Goal: Task Accomplishment & Management: Use online tool/utility

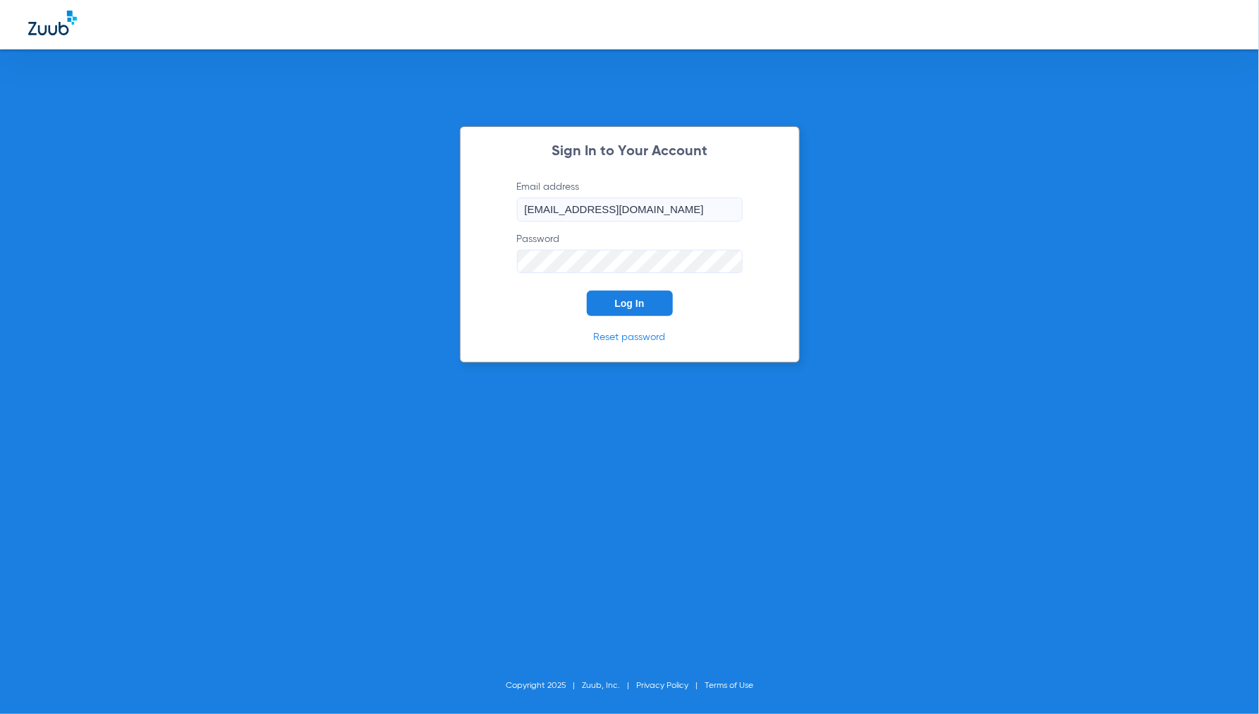
click at [616, 297] on button "Log In" at bounding box center [630, 303] width 86 height 25
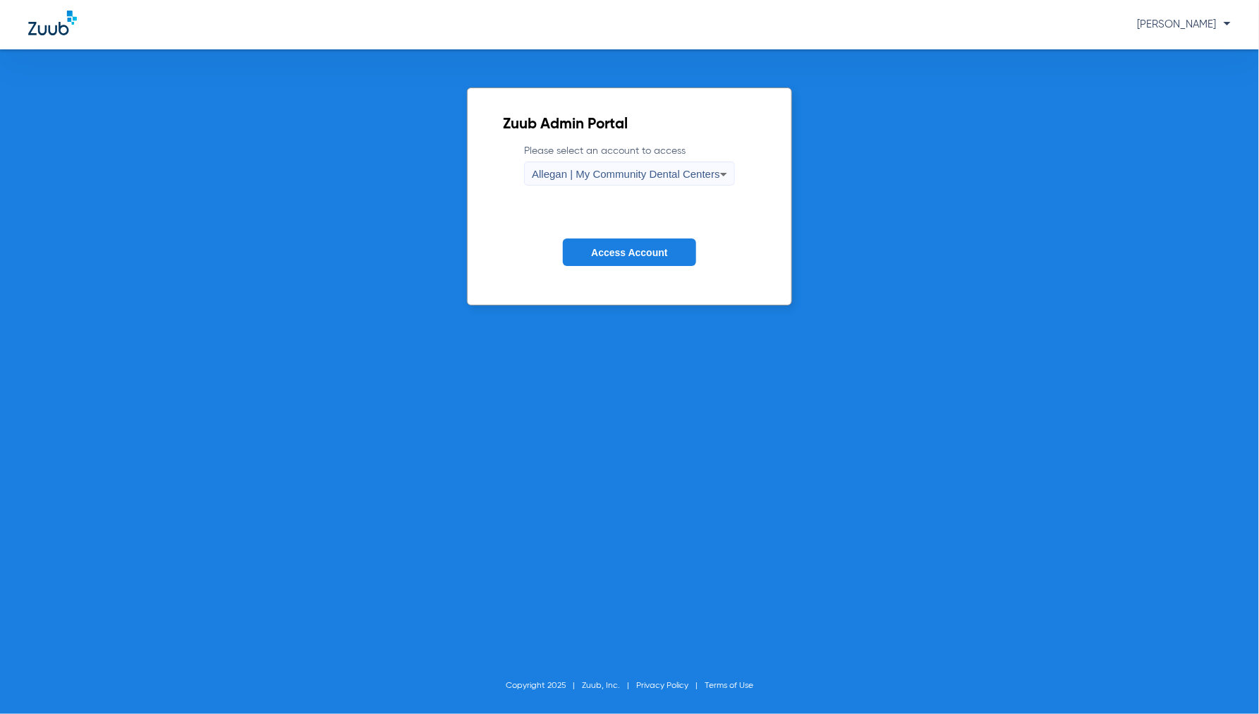
click at [640, 178] on span "Allegan | My Community Dental Centers" at bounding box center [626, 174] width 188 height 12
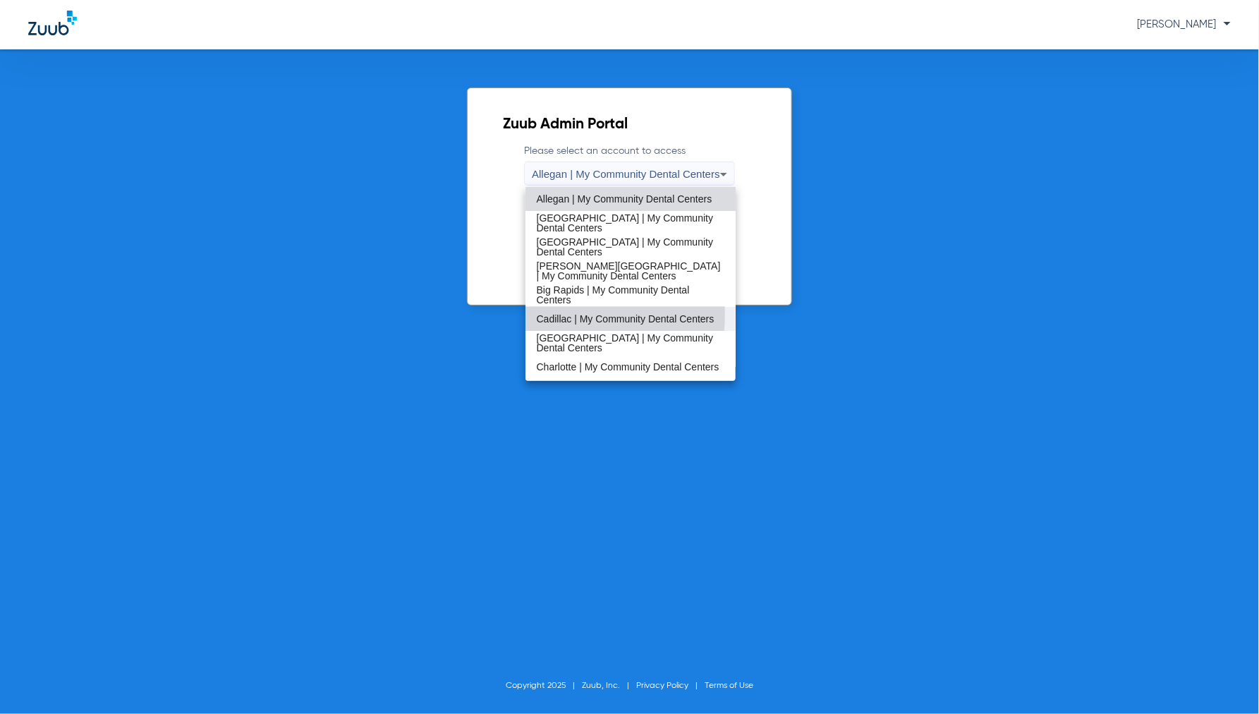
click at [574, 315] on span "Cadillac | My Community Dental Centers" at bounding box center [626, 319] width 178 height 10
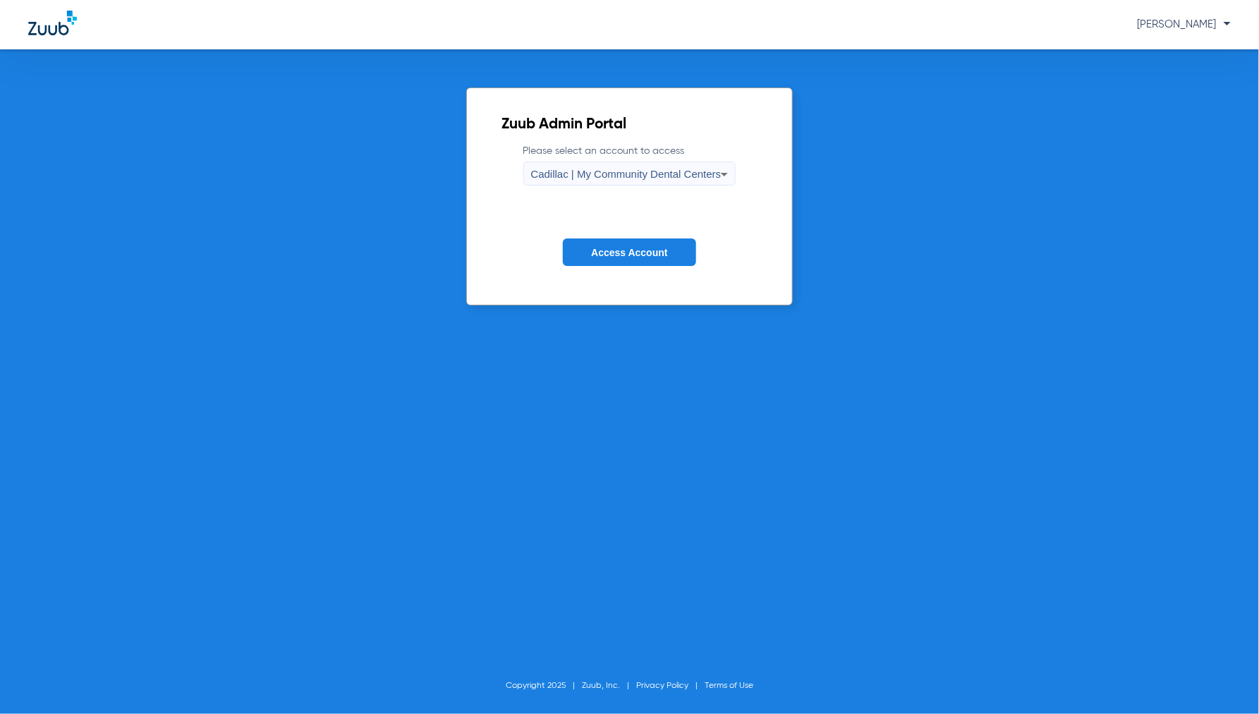
click at [615, 254] on span "Access Account" at bounding box center [629, 252] width 76 height 11
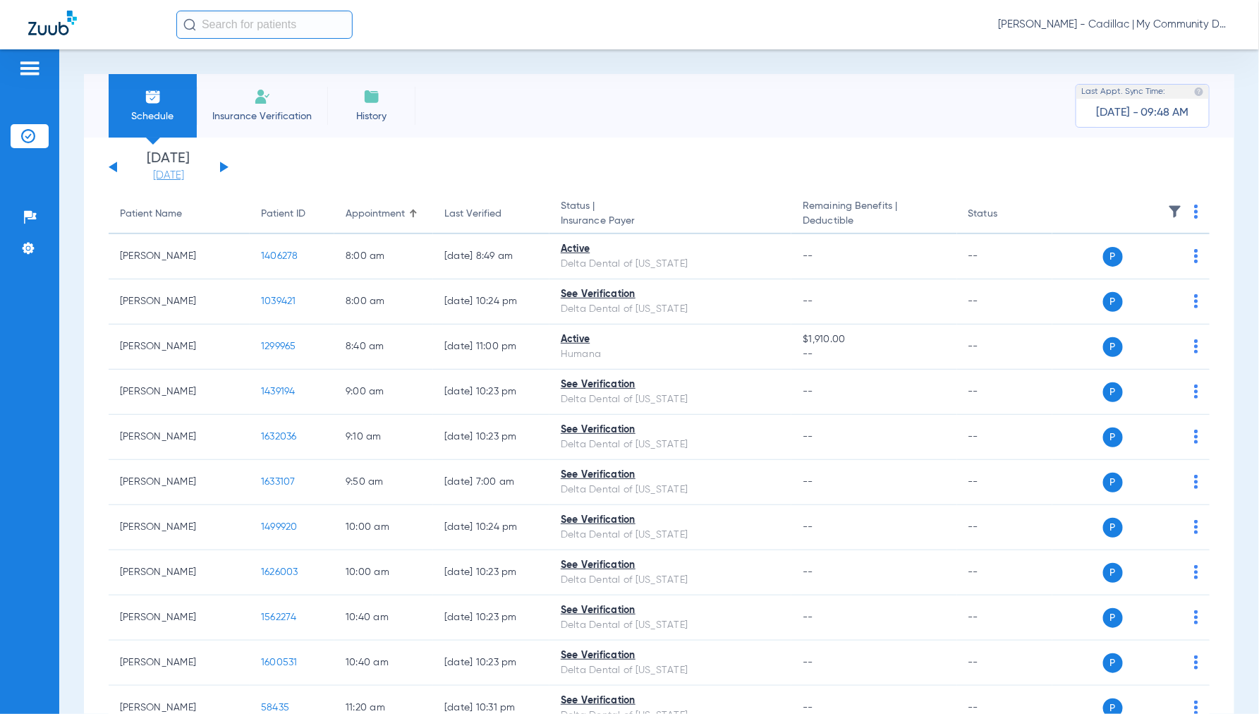
click at [169, 178] on link "[DATE]" at bounding box center [168, 176] width 85 height 14
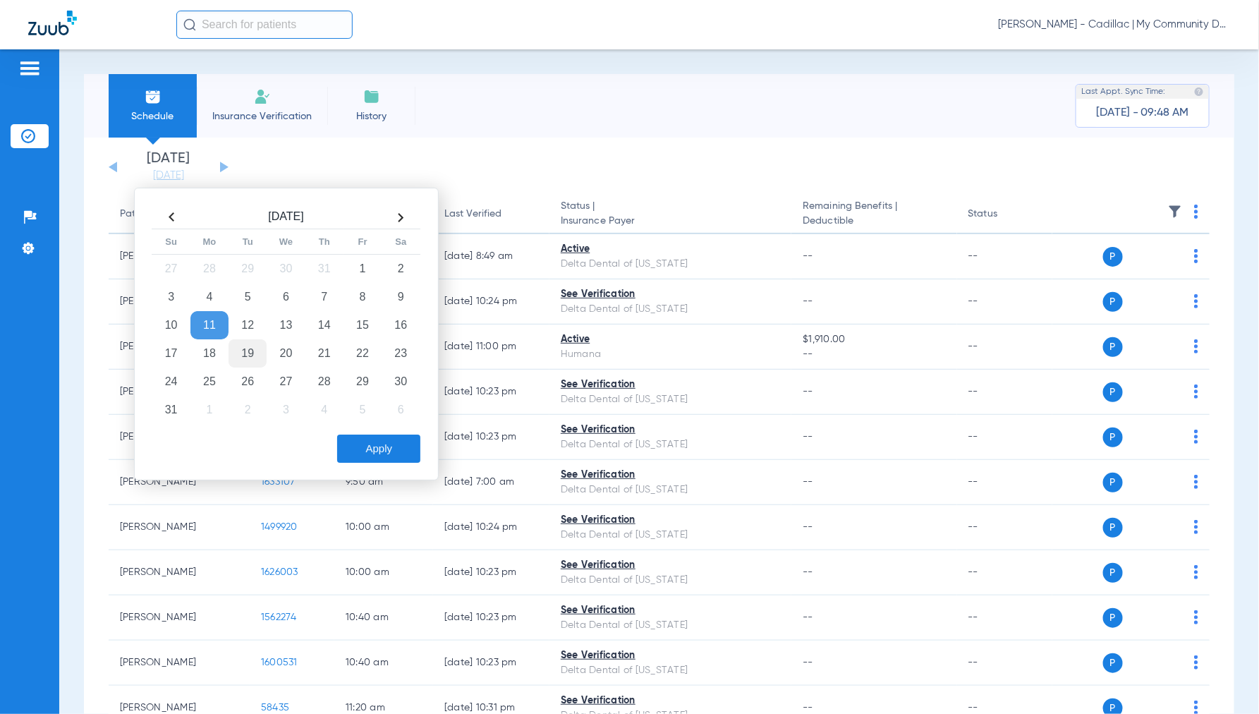
click at [243, 355] on td "19" at bounding box center [248, 353] width 38 height 28
click at [395, 458] on button "Apply" at bounding box center [378, 448] width 83 height 28
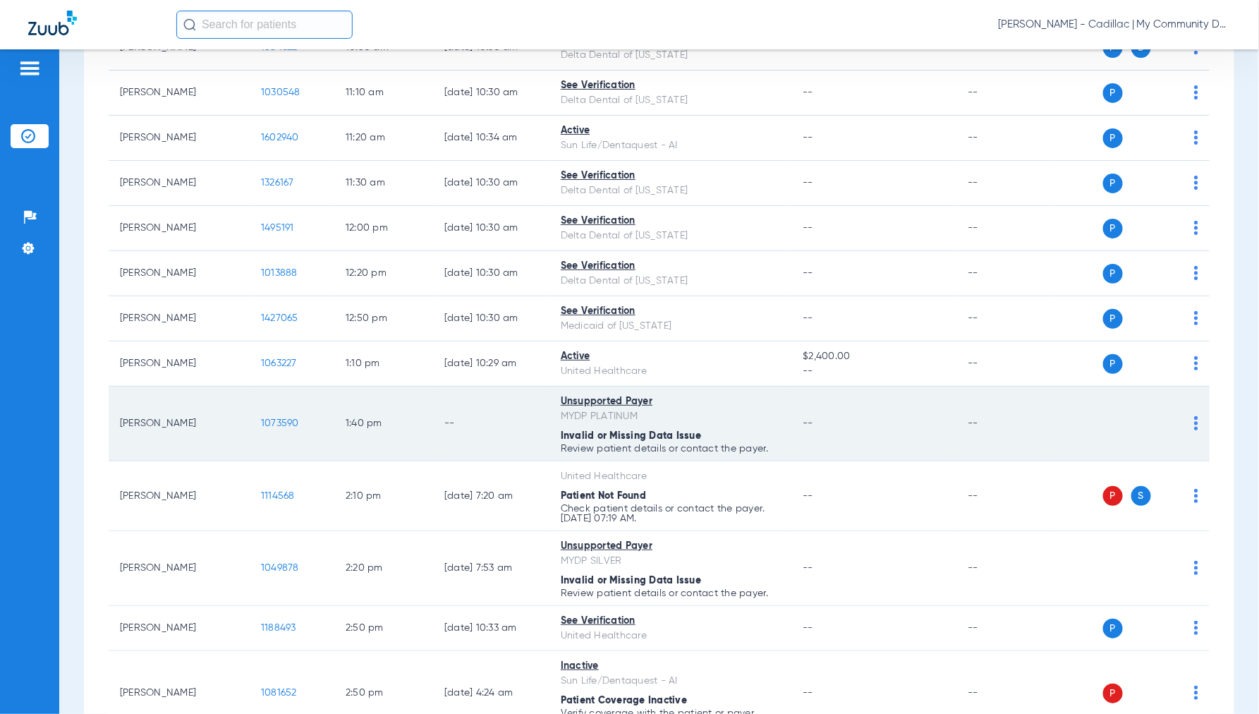
scroll to position [784, 0]
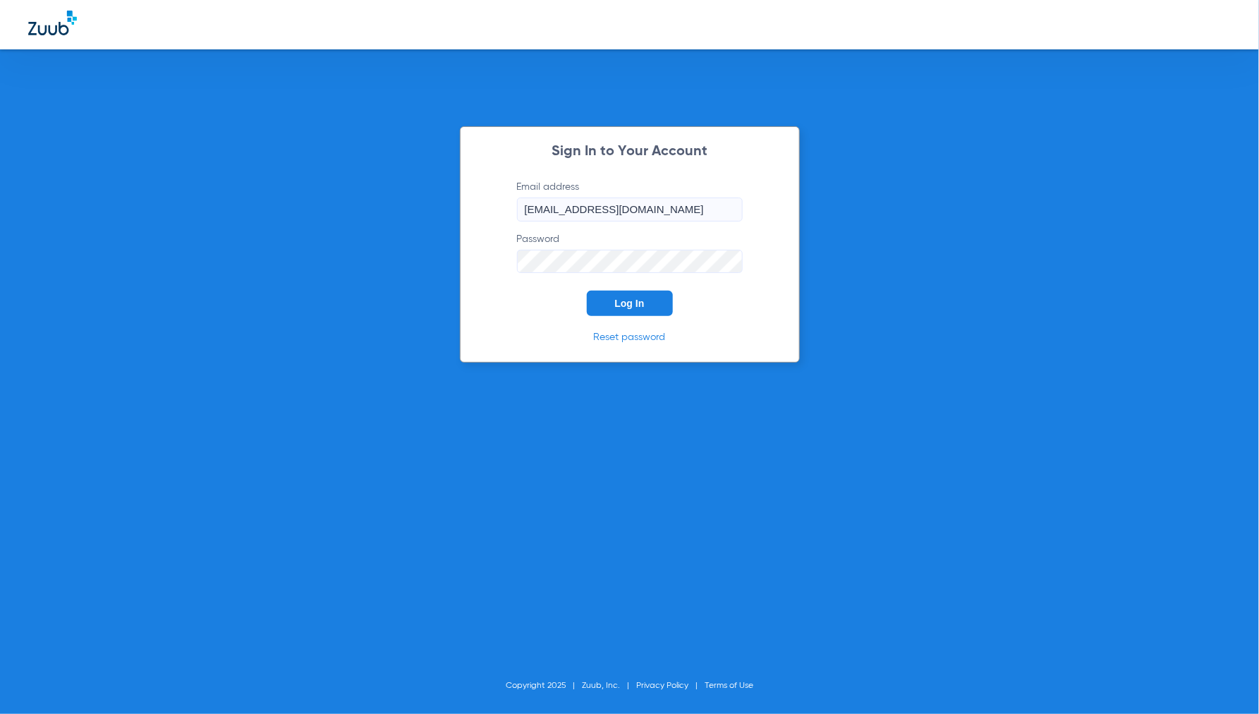
click at [631, 308] on span "Log In" at bounding box center [630, 303] width 30 height 11
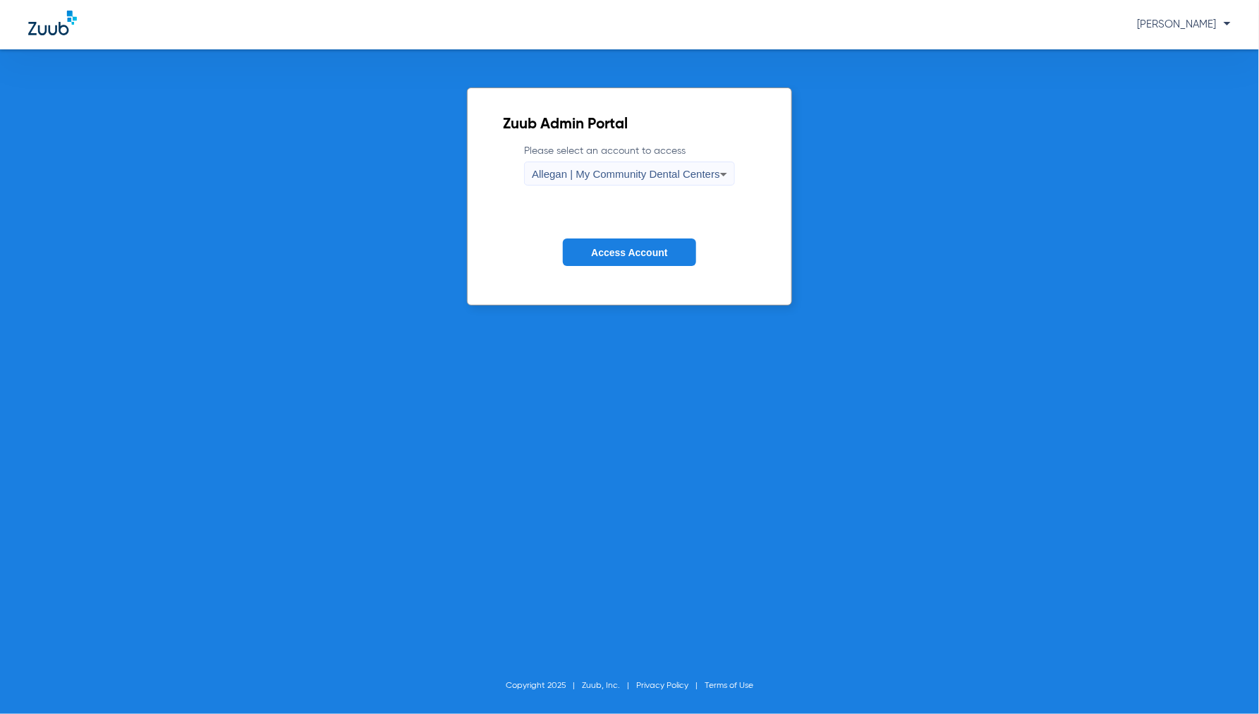
click at [596, 158] on label "Please select an account to access Allegan | My Community Dental Centers" at bounding box center [629, 165] width 211 height 42
click at [584, 171] on span "Allegan | My Community Dental Centers" at bounding box center [626, 174] width 188 height 12
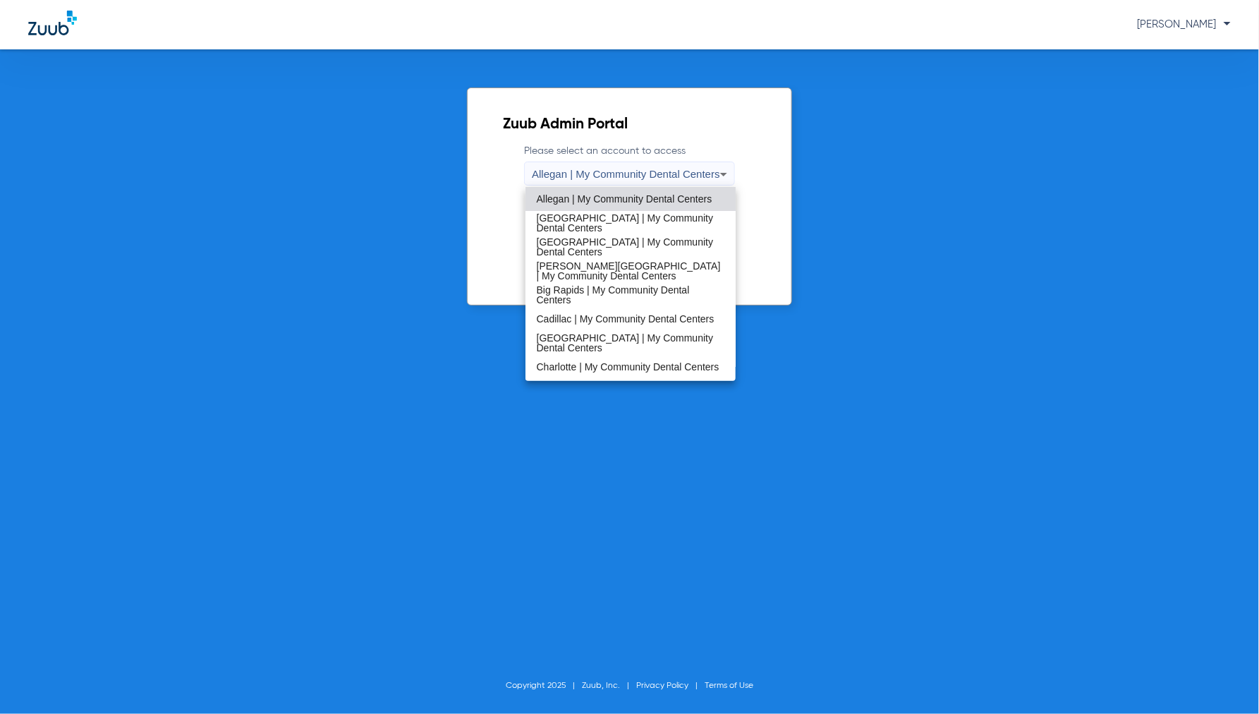
drag, startPoint x: 583, startPoint y: 335, endPoint x: 612, endPoint y: 311, distance: 37.0
click at [587, 334] on span "[GEOGRAPHIC_DATA] | My Community Dental Centers" at bounding box center [631, 343] width 188 height 20
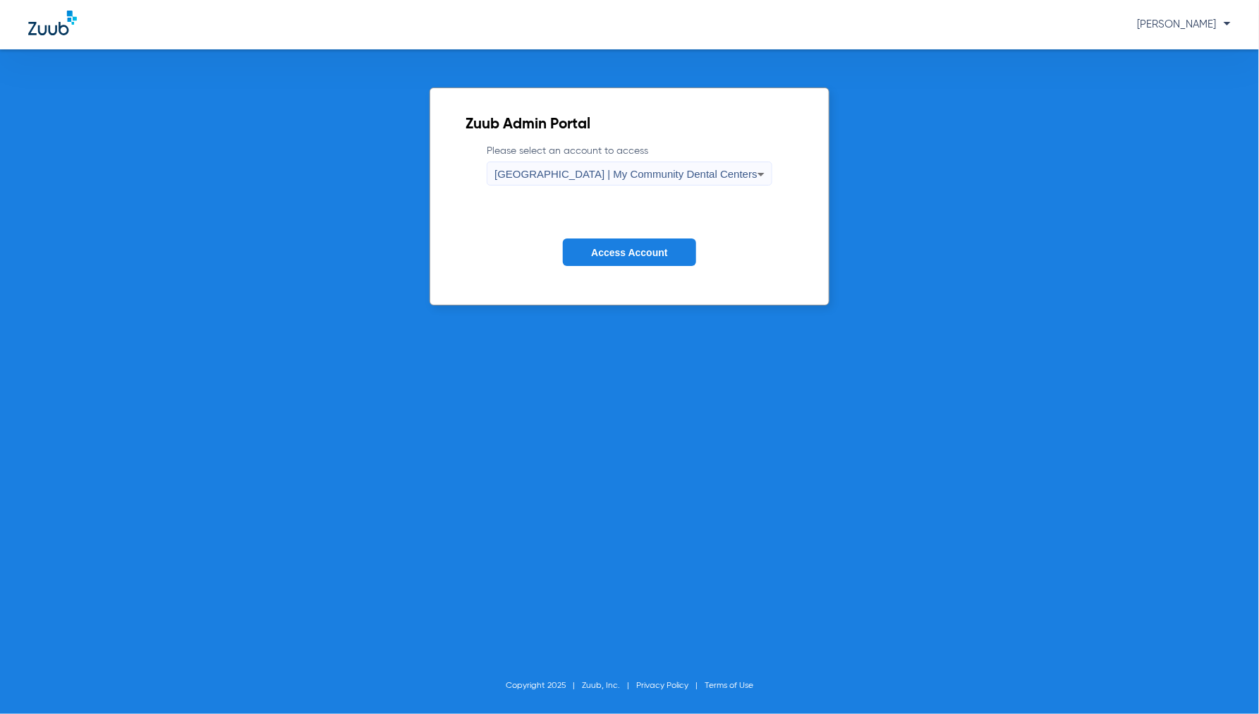
click at [632, 250] on span "Access Account" at bounding box center [629, 252] width 76 height 11
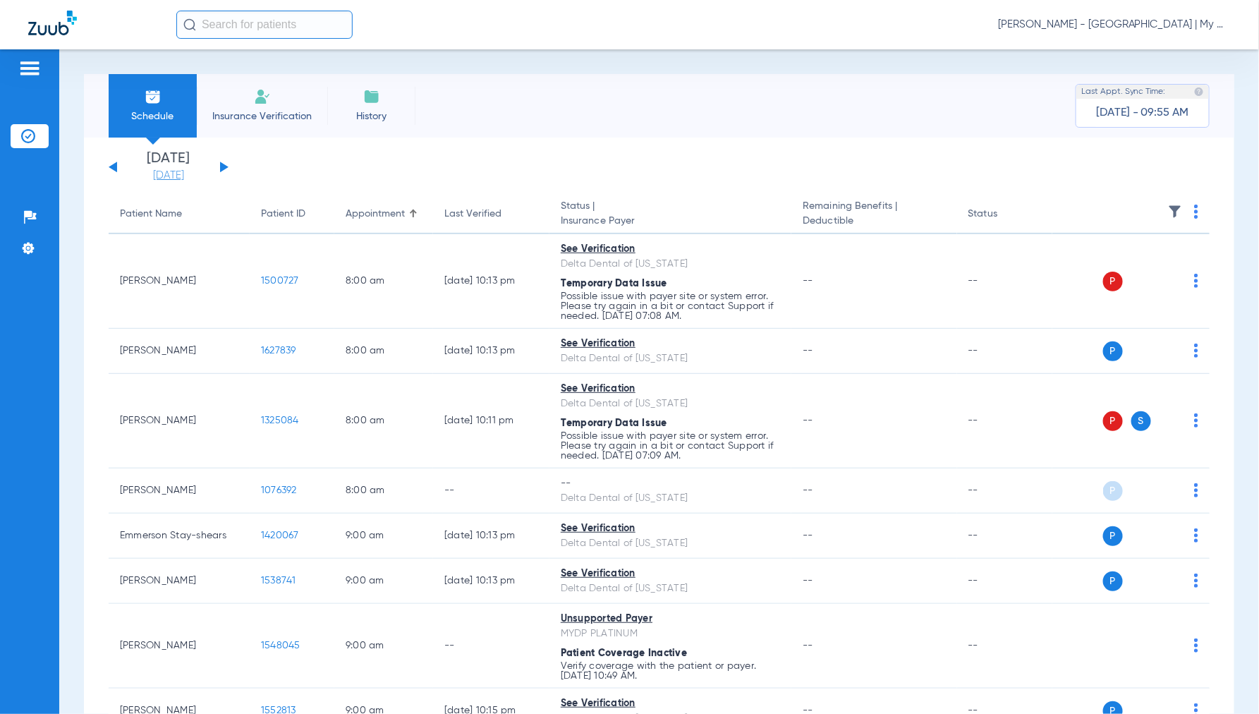
click at [178, 180] on link "[DATE]" at bounding box center [168, 176] width 85 height 14
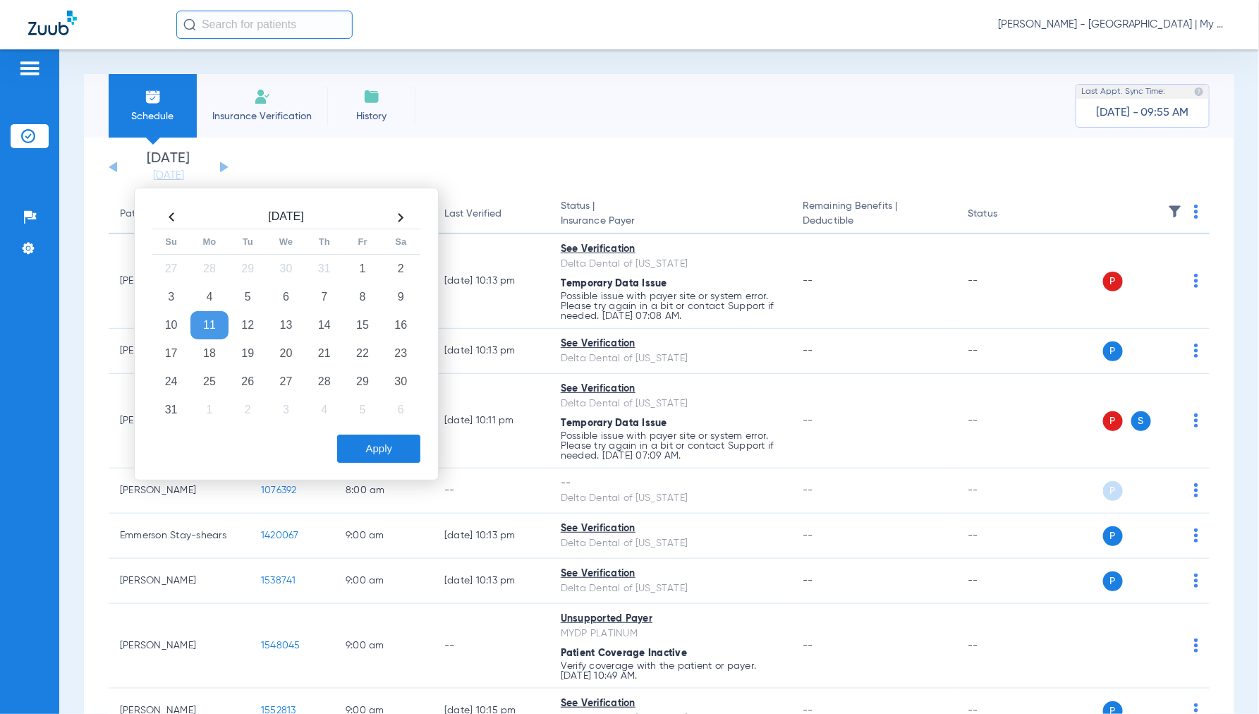
drag, startPoint x: 252, startPoint y: 351, endPoint x: 341, endPoint y: 417, distance: 111.0
click at [253, 353] on td "19" at bounding box center [248, 353] width 38 height 28
drag, startPoint x: 377, startPoint y: 449, endPoint x: 405, endPoint y: 434, distance: 31.9
click at [377, 449] on button "Apply" at bounding box center [378, 448] width 83 height 28
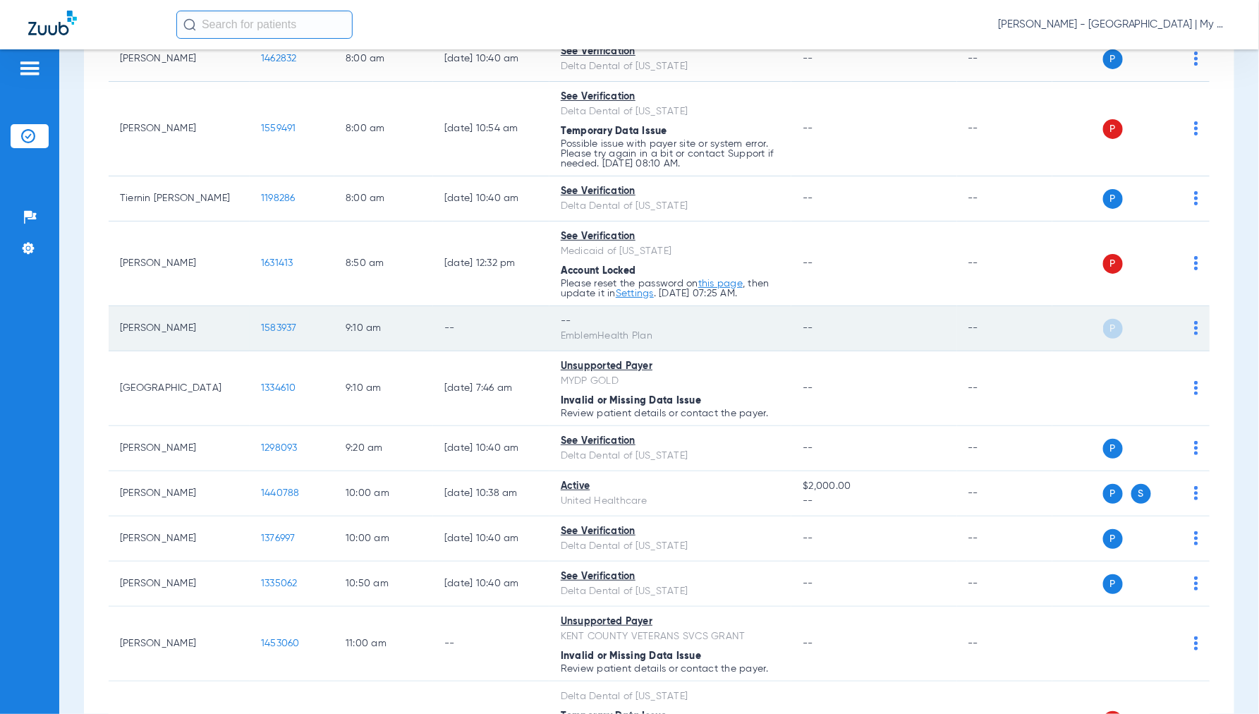
scroll to position [313, 0]
